Goal: Task Accomplishment & Management: Use online tool/utility

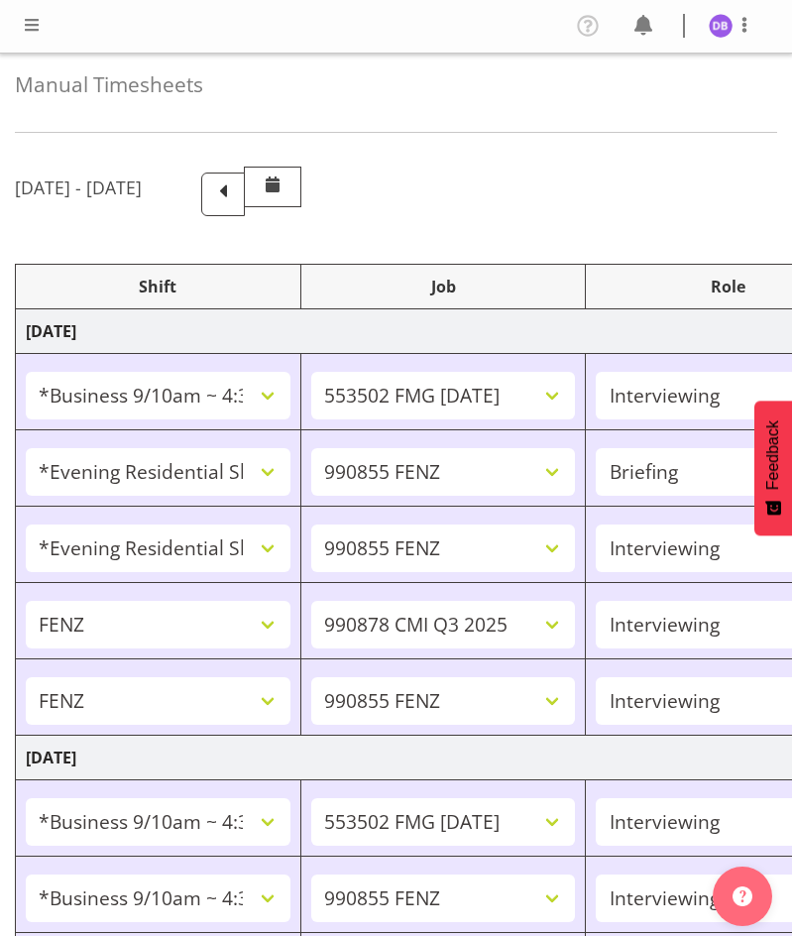
select select "26078"
select select "10458"
select select "47"
select select "48116"
select select "9636"
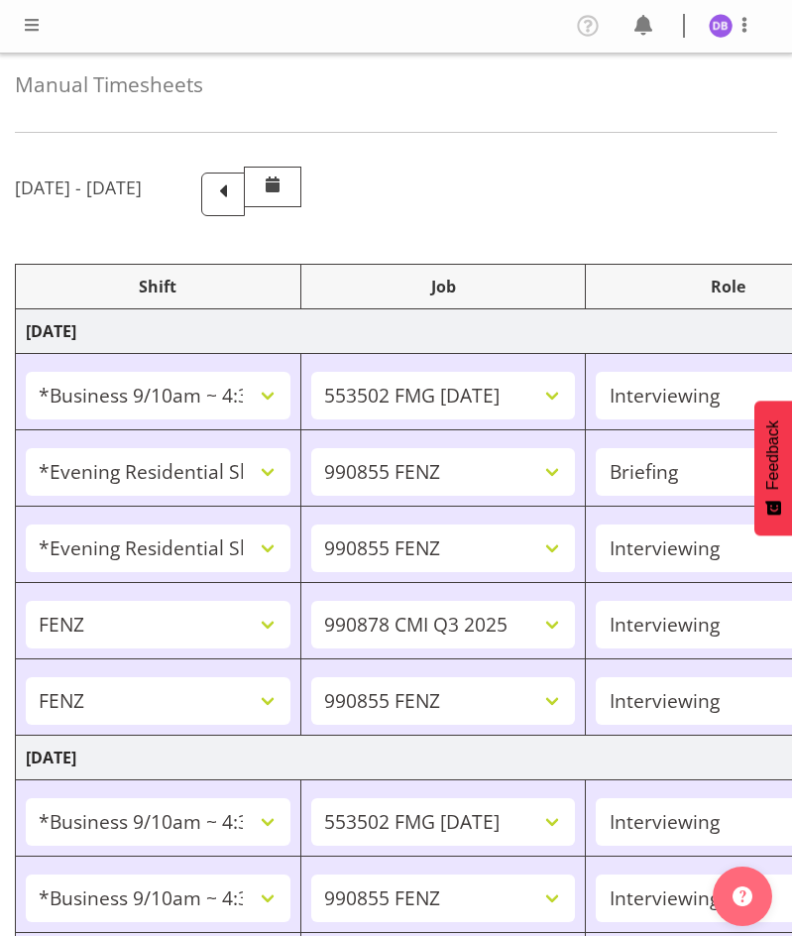
select select "48116"
select select "9636"
select select "47"
select select "32690"
select select "10239"
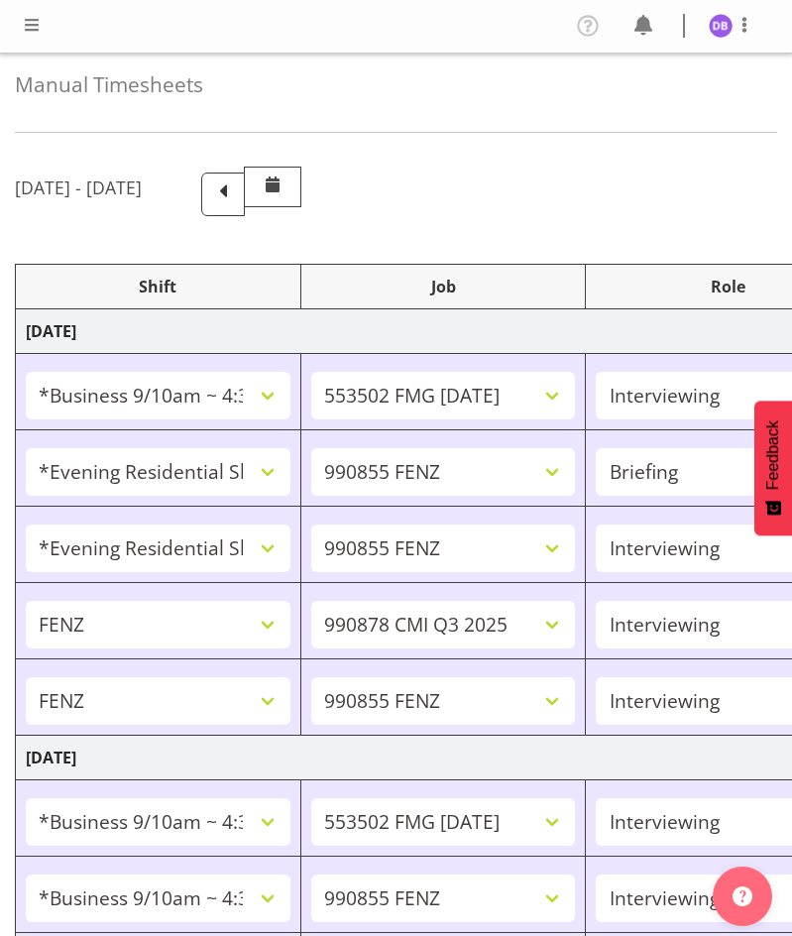
select select "47"
select select "32690"
select select "9636"
select select "47"
select select "26078"
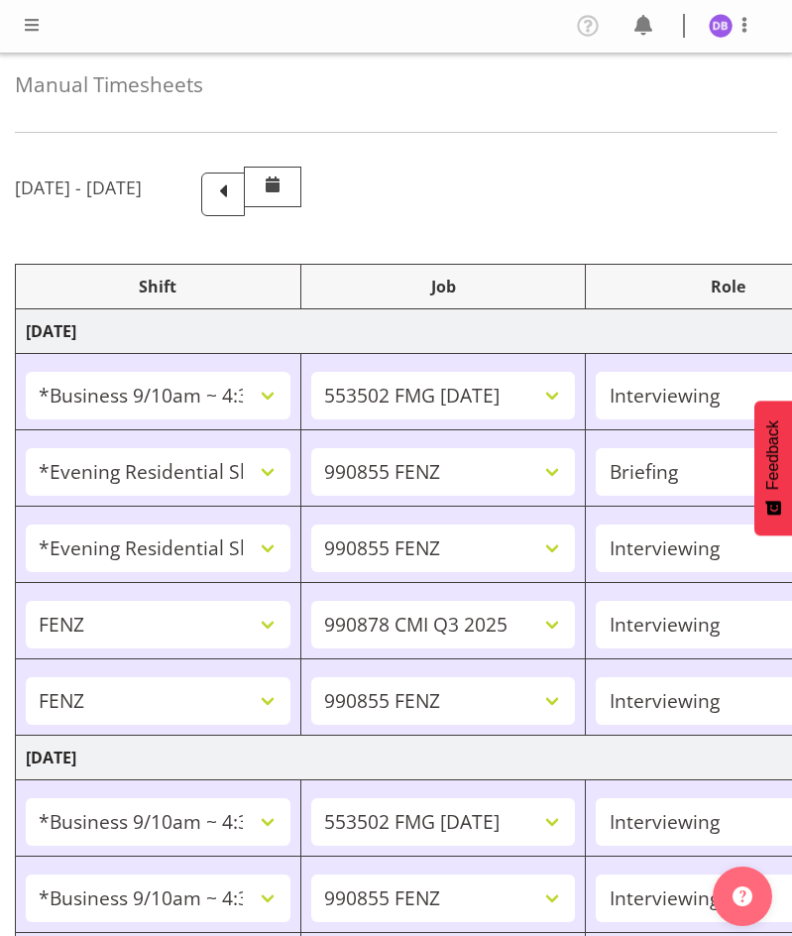
select select "10458"
select select "47"
select select "26078"
select select "9636"
select select "47"
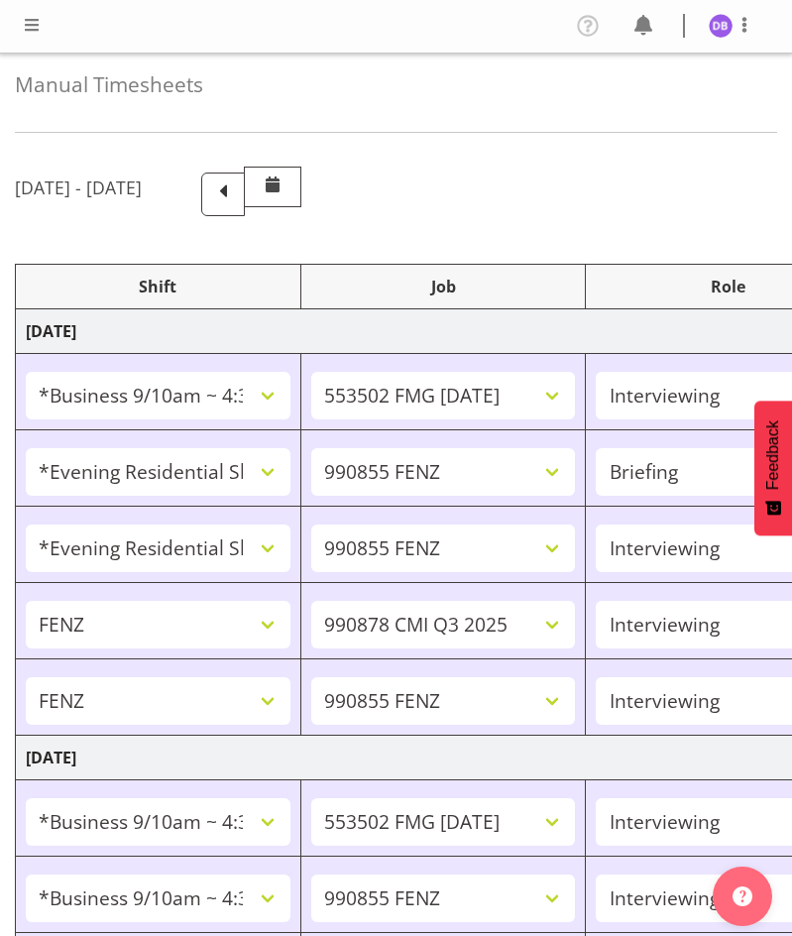
select select "26078"
select select "10458"
select select "47"
select select "26078"
select select "9636"
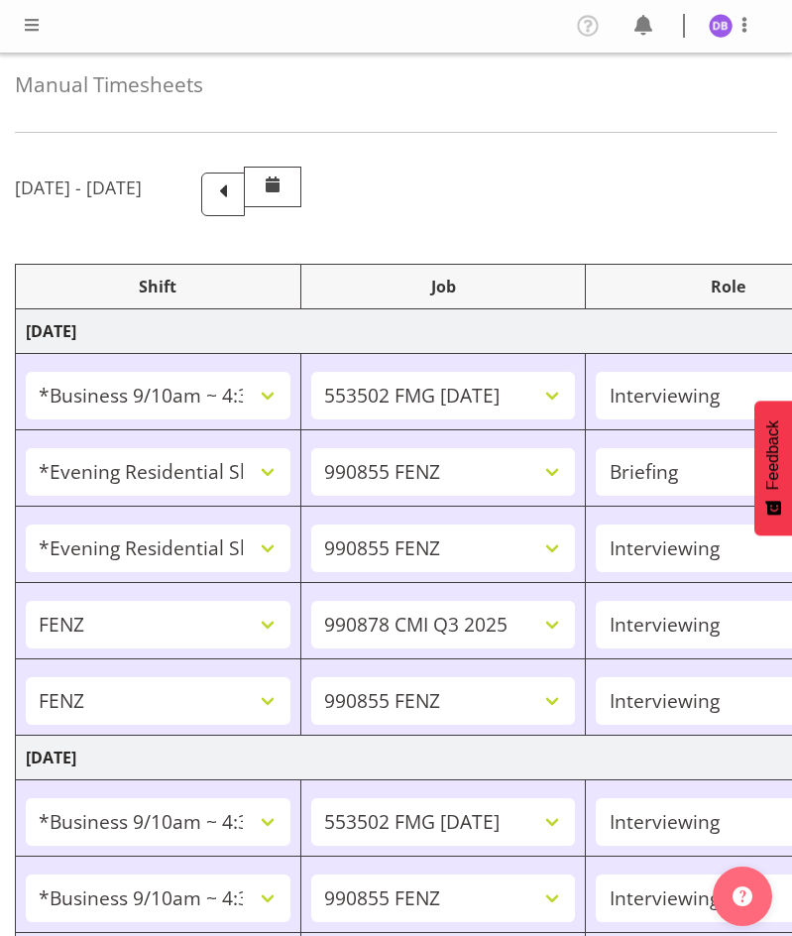
select select "26078"
select select "10458"
select select "47"
select select "48116"
select select "9636"
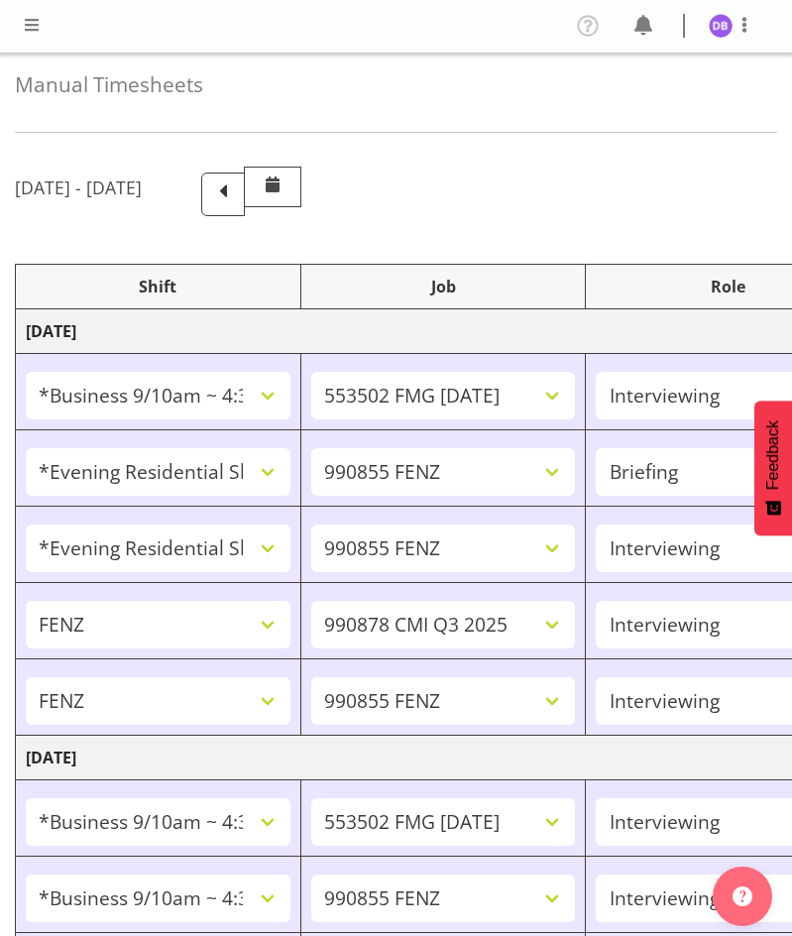
select select "47"
select select "48116"
select select "10458"
select select "47"
select select "13886"
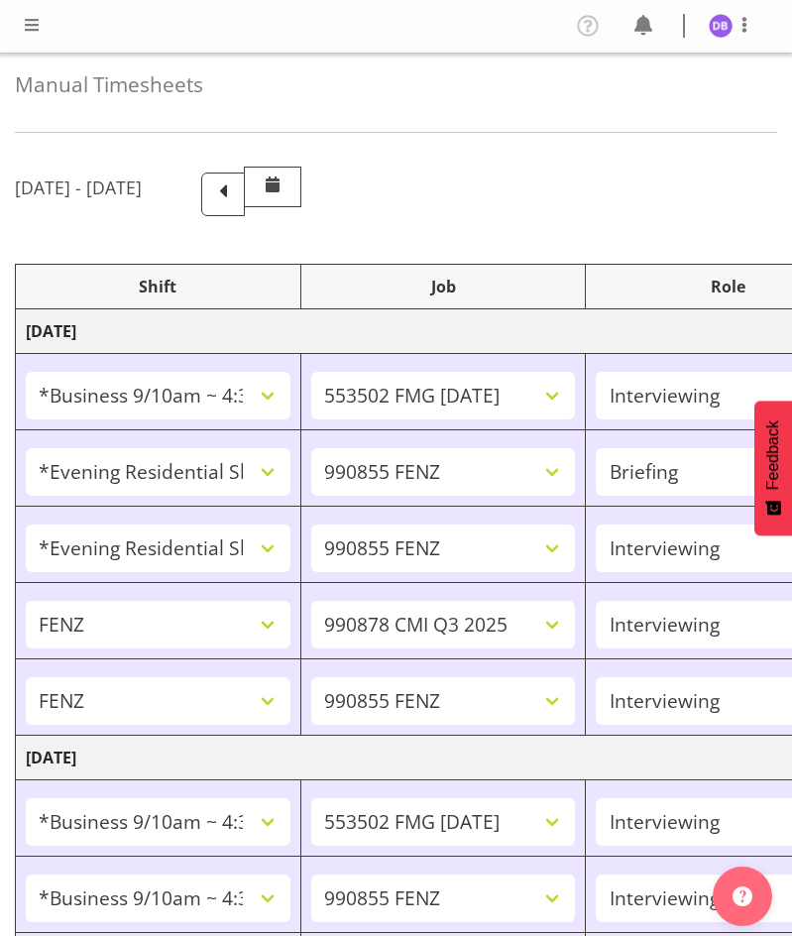
select select "10499"
select select "47"
select select "48116"
select select "10499"
select select "47"
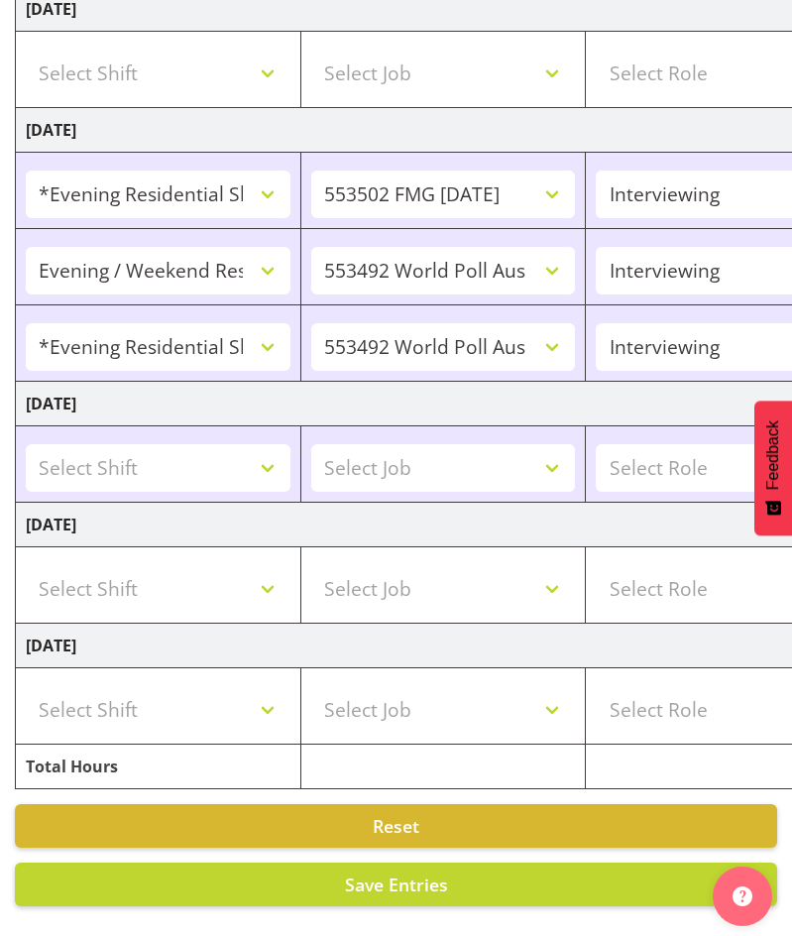
scroll to position [0, 611]
